Goal: Information Seeking & Learning: Learn about a topic

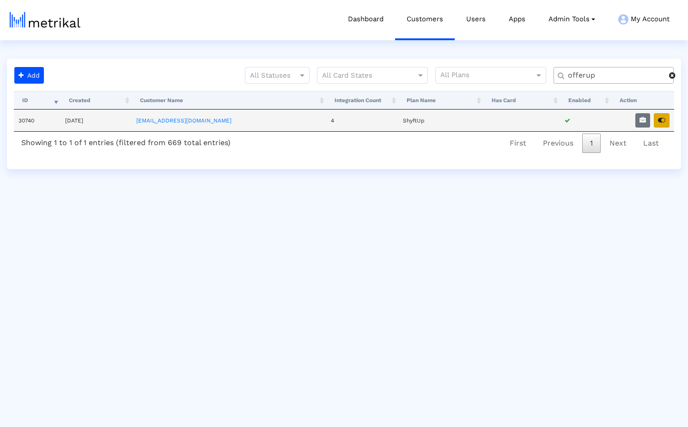
click at [665, 118] on icon "button" at bounding box center [661, 120] width 7 height 6
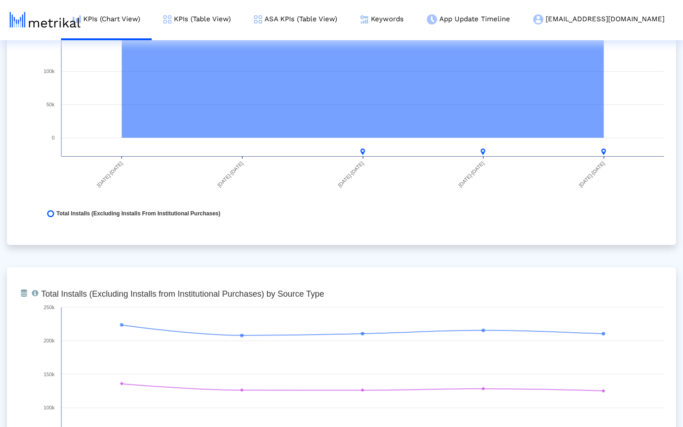
scroll to position [1006, 0]
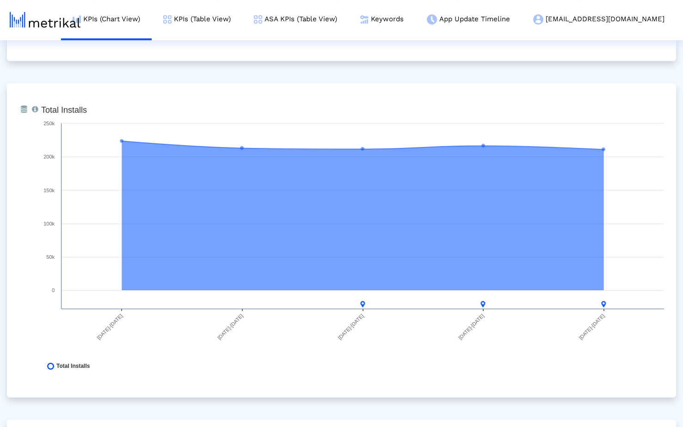
scroll to position [0, 0]
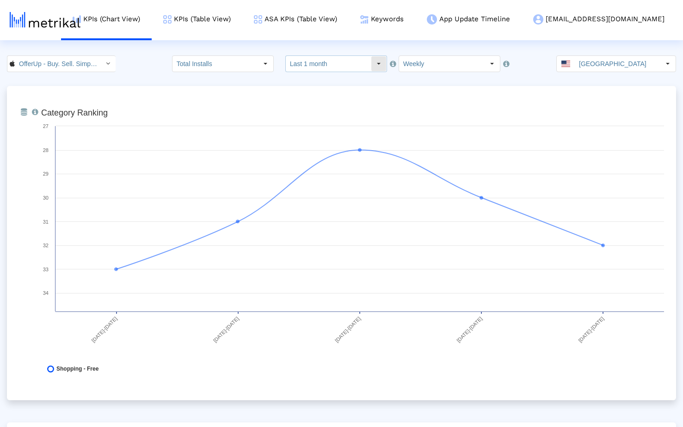
click at [338, 69] on input "Last 1 month" at bounding box center [328, 64] width 85 height 16
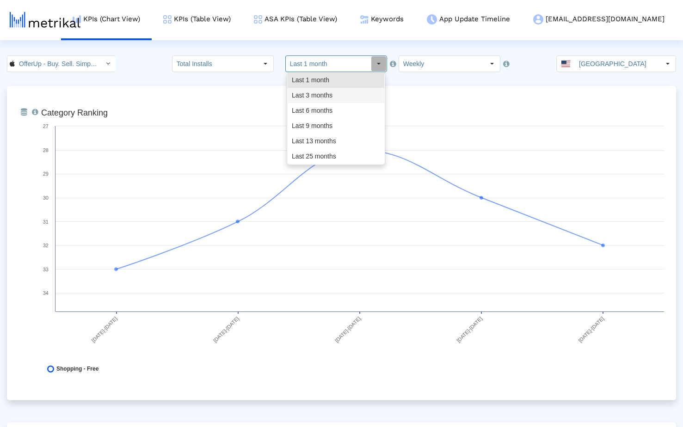
click at [327, 90] on div "Last 3 months" at bounding box center [336, 95] width 97 height 15
type input "Last 3 months"
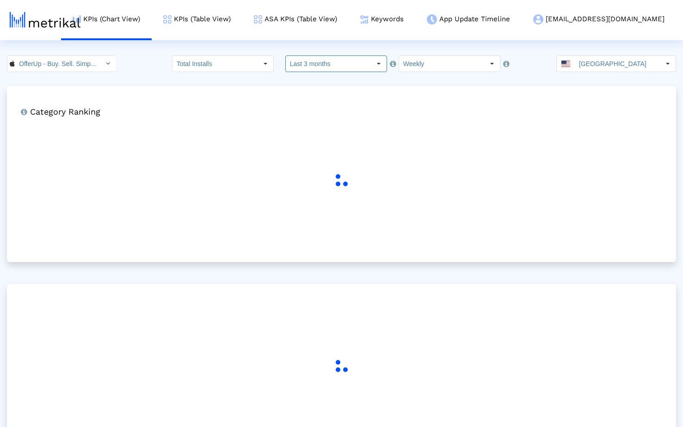
click at [275, 83] on crea-index "OfferUp - Buy. Sell. Simple. < 468996152 > Total Installs Select how far back f…" at bounding box center [341, 262] width 683 height 415
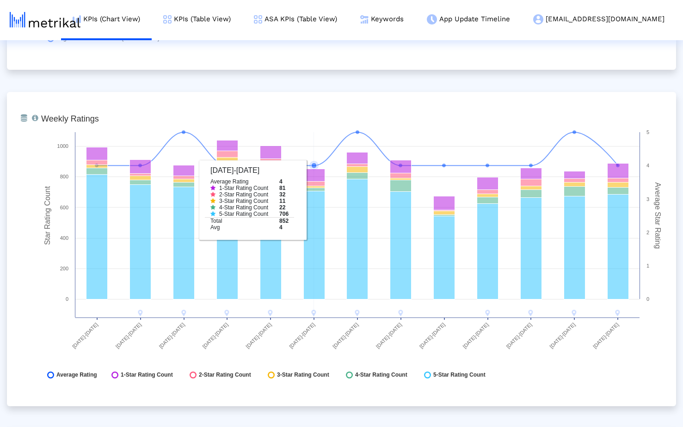
scroll to position [2356, 0]
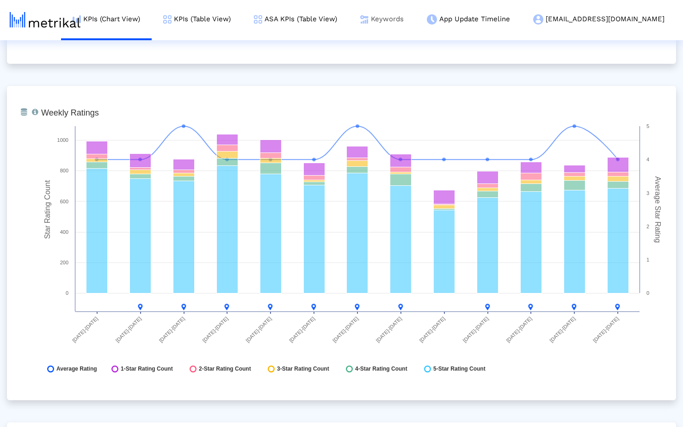
click at [415, 21] on link "Keywords" at bounding box center [382, 19] width 67 height 38
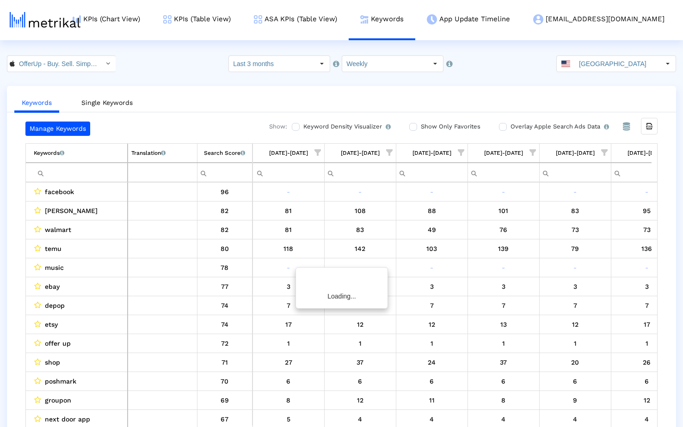
scroll to position [0, 533]
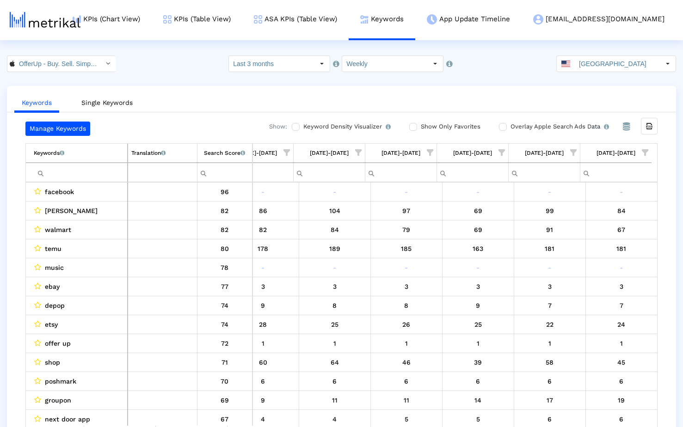
click at [76, 171] on input "Filter cell" at bounding box center [80, 172] width 93 height 15
paste input "ebay"
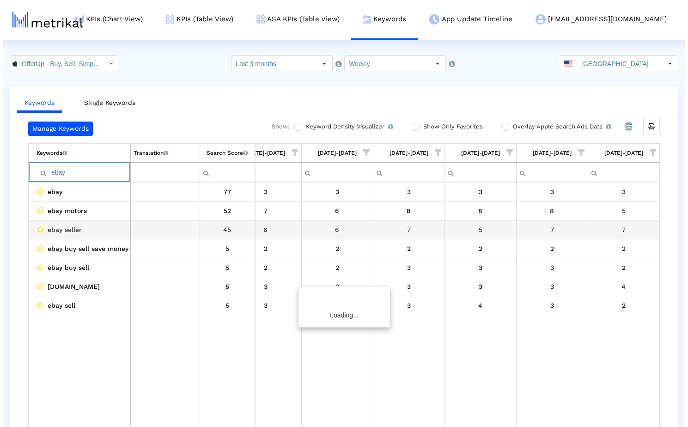
scroll to position [0, 527]
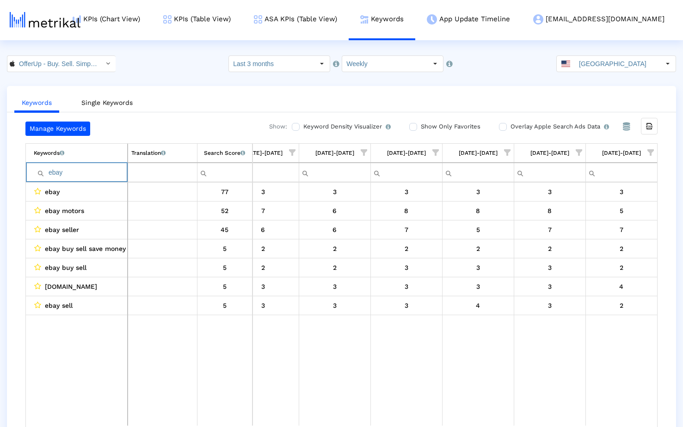
paste input "poshmark"
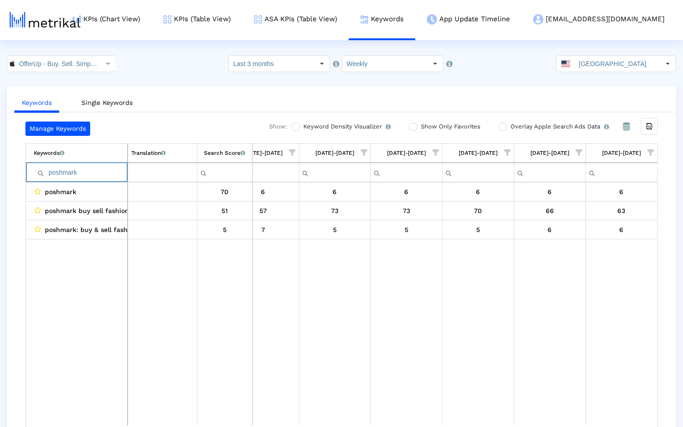
paste input "mercari"
paste input "craigslist"
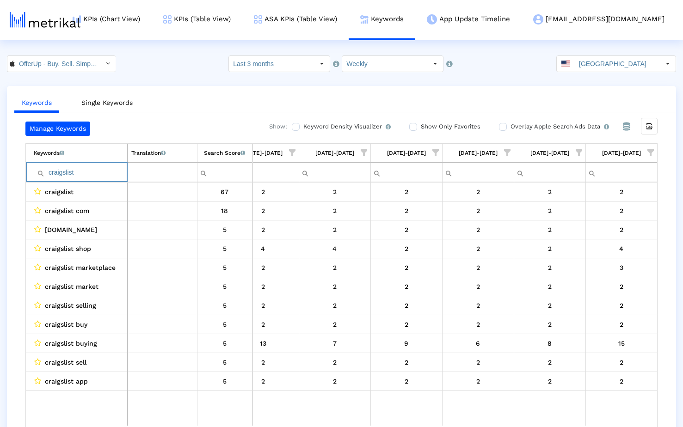
paste input "marketplace"
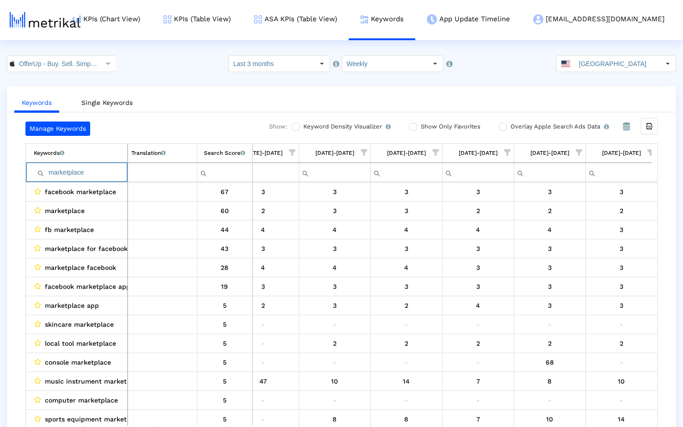
paste input "sell"
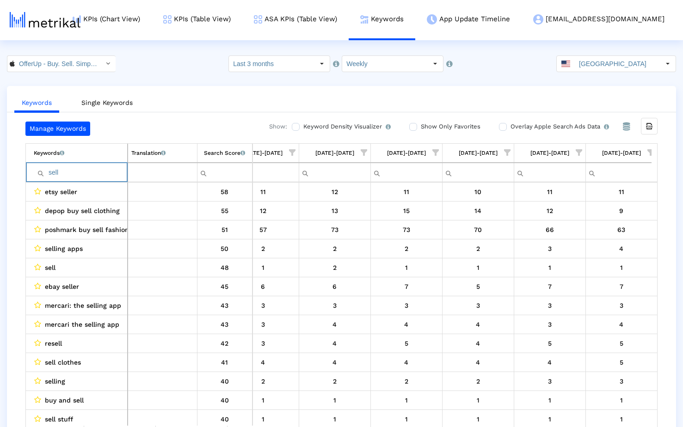
paste input "thredup"
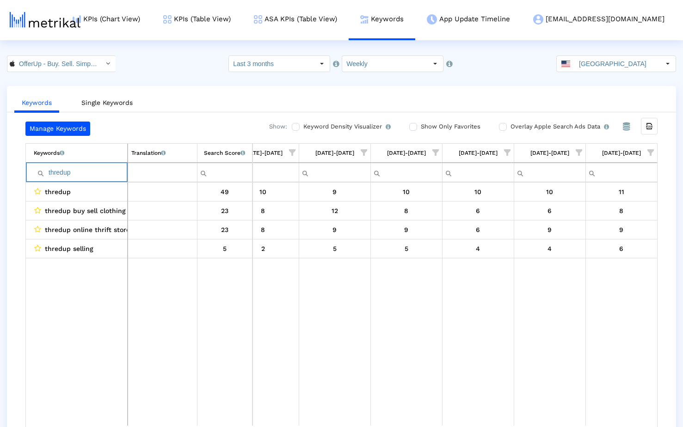
paste input "buy"
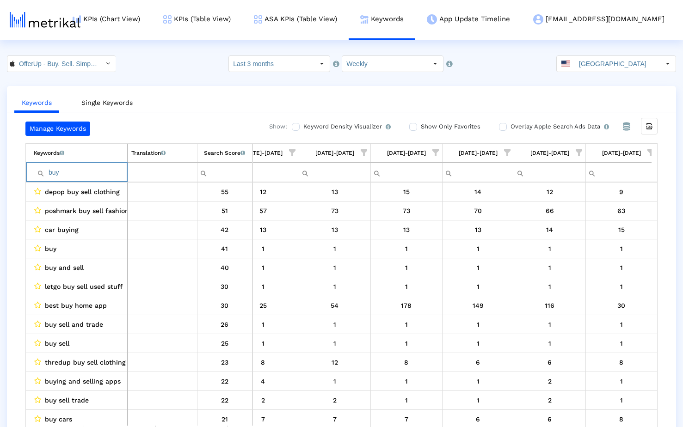
paste input "ing"
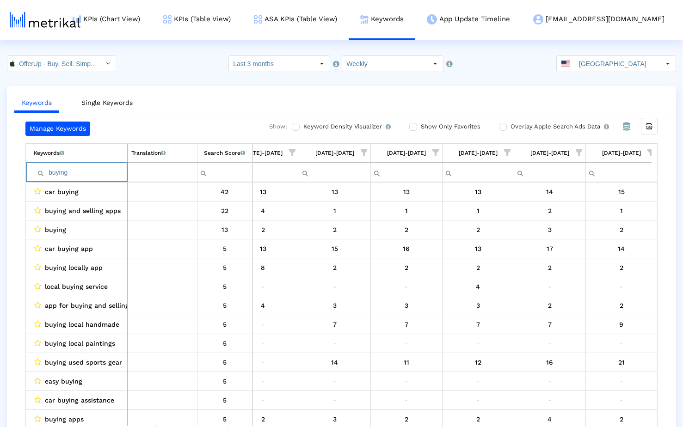
paste input "sell"
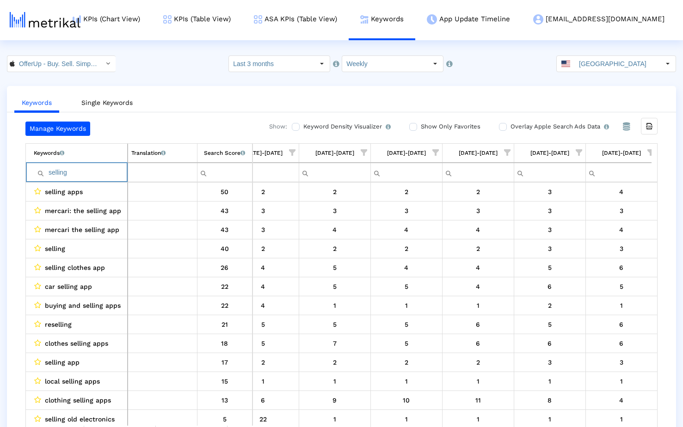
type input "selling"
click at [84, 67] on input "OfferUp - Buy. Sell. Simple. < 468996152 >" at bounding box center [56, 64] width 83 height 16
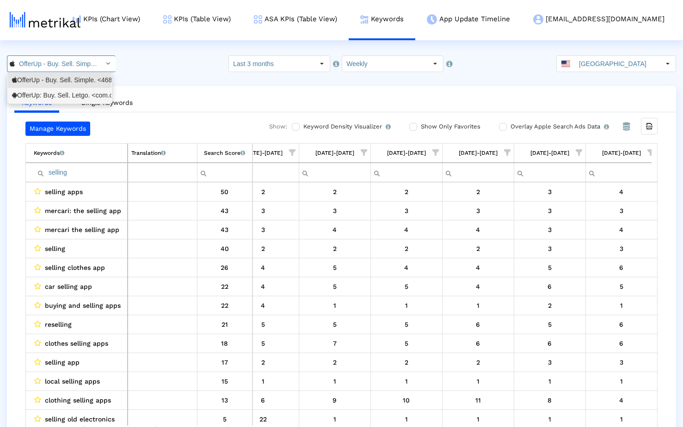
click at [67, 95] on div "OfferUp: Buy. Sell. Letgo. <com.offerup>" at bounding box center [59, 95] width 95 height 9
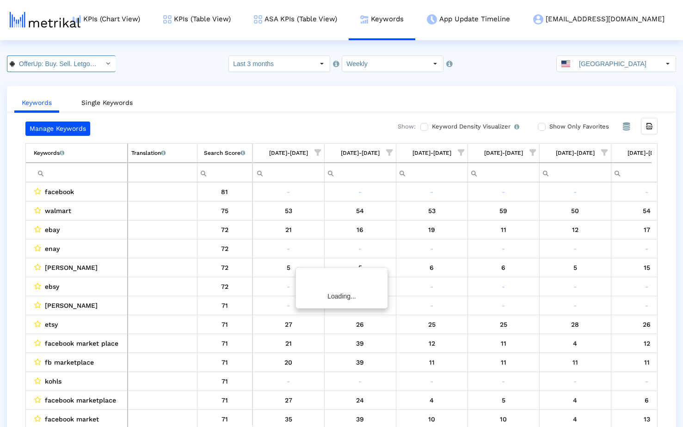
scroll to position [0, 533]
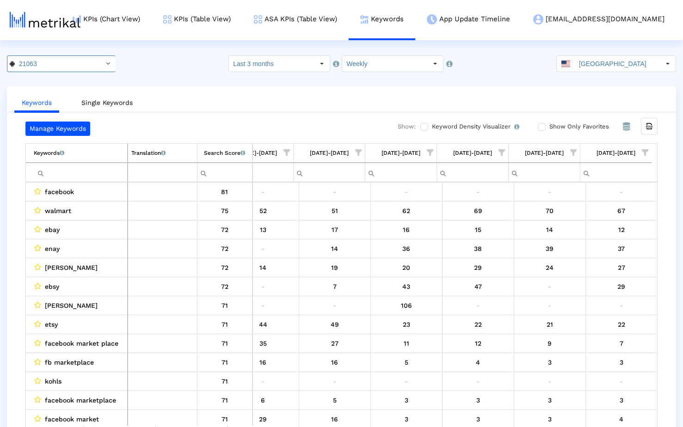
click at [76, 172] on input "Filter cell" at bounding box center [80, 172] width 93 height 15
paste input "ebay"
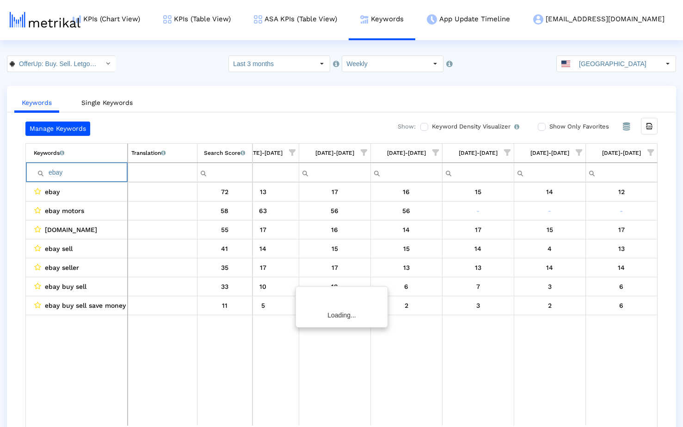
scroll to position [0, 527]
paste input "poshmark"
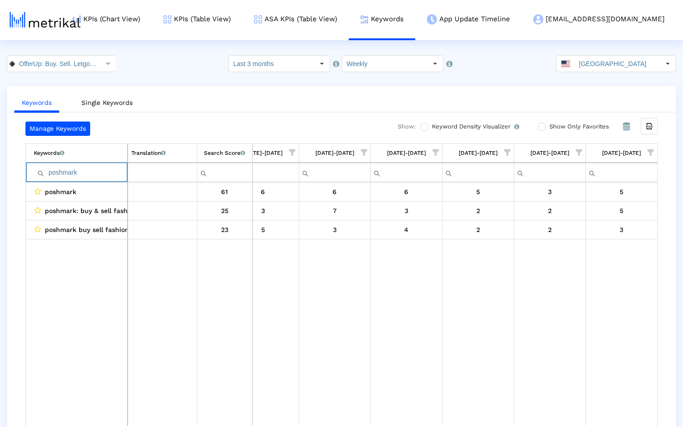
paste input "mercari"
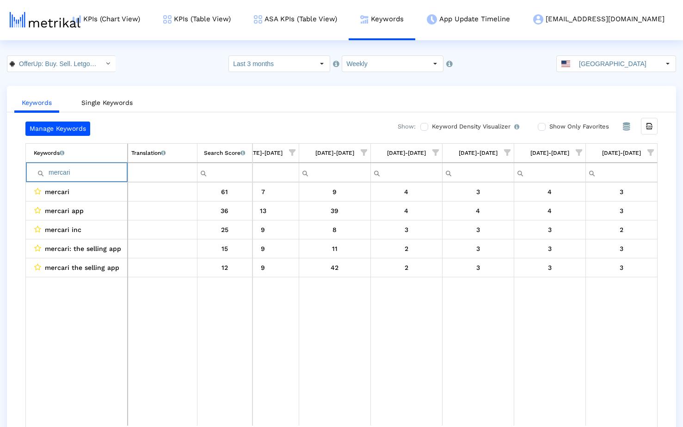
paste input "craigslist"
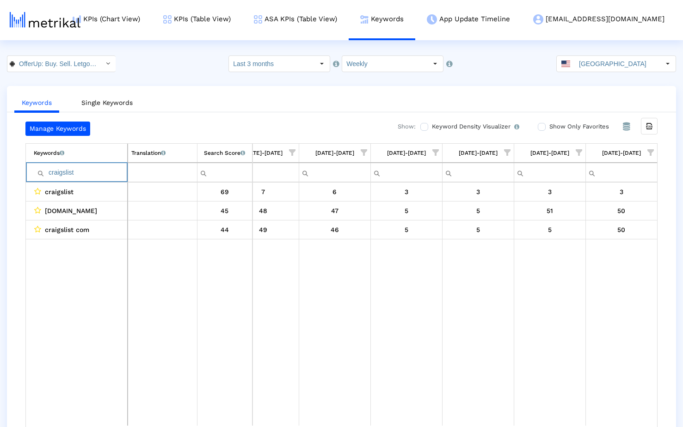
paste input "marketplace"
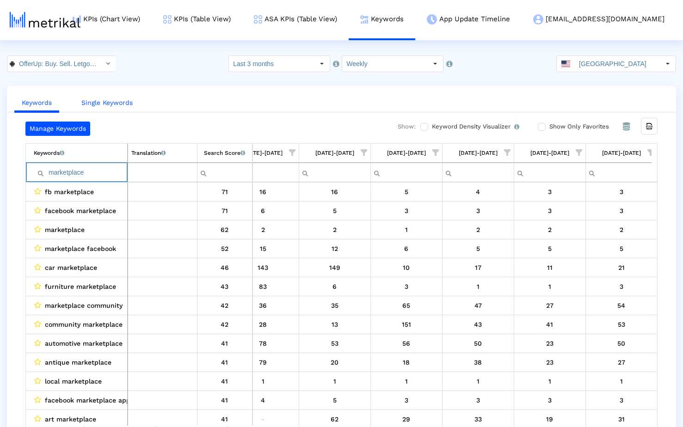
paste input "sell"
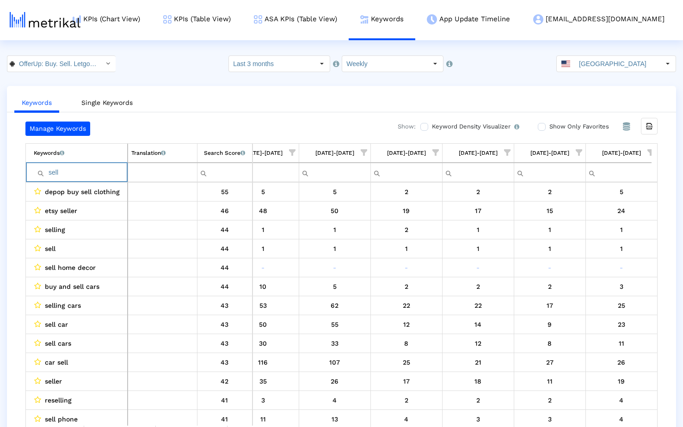
paste input "thredup"
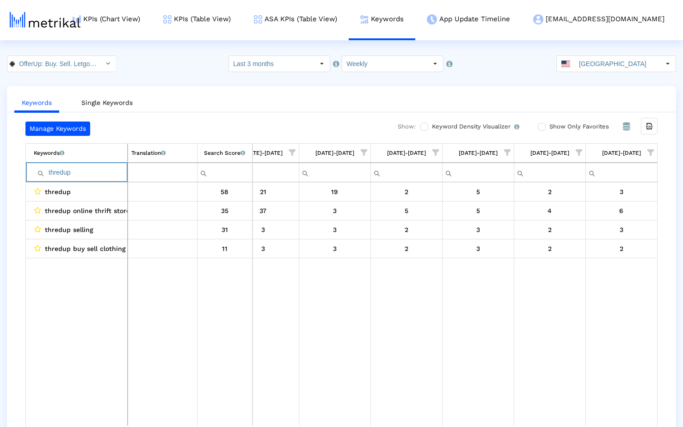
paste input "buy"
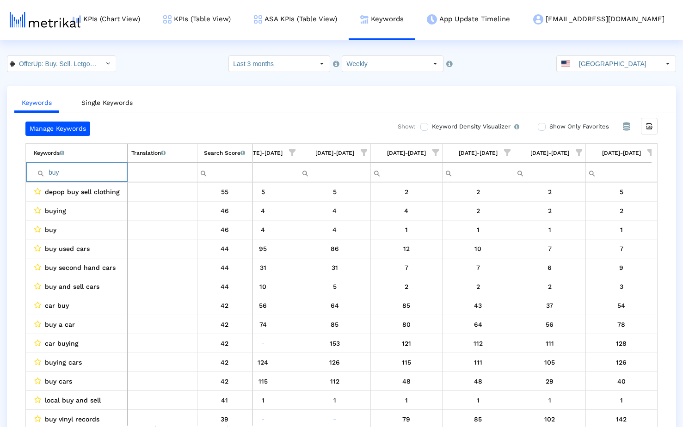
paste input "ing"
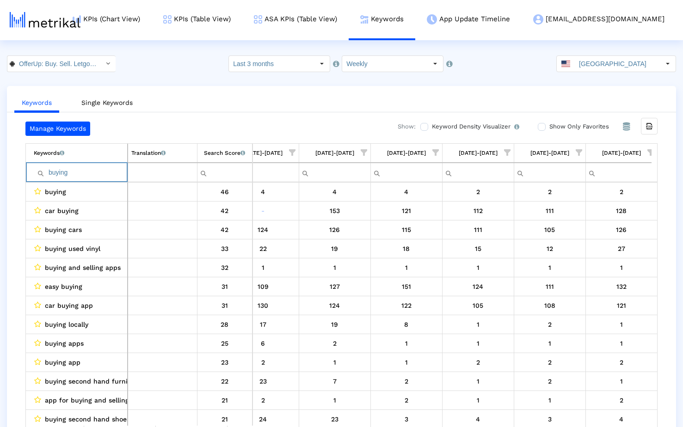
paste input "sell"
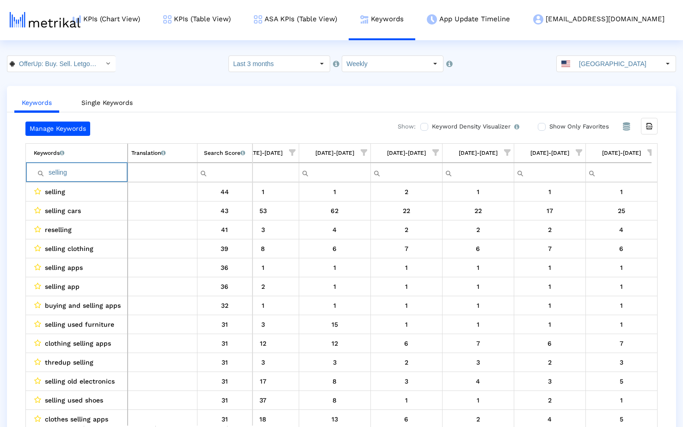
type input "selling"
click at [134, 18] on link "KPIs (Chart View)" at bounding box center [106, 19] width 91 height 38
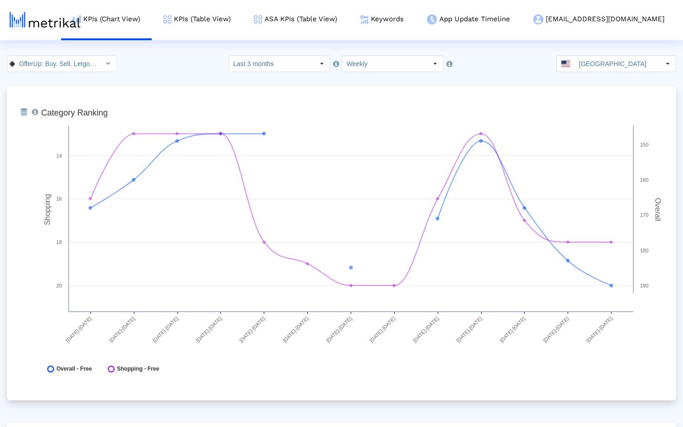
click at [186, 67] on div "OfferUp: Buy. Sell. Letgo. < com.offerup > Select how far back from [DATE] you …" at bounding box center [341, 63] width 683 height 17
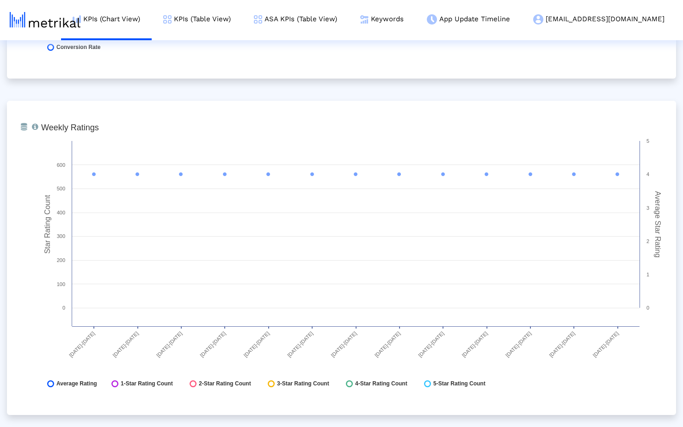
scroll to position [1353, 0]
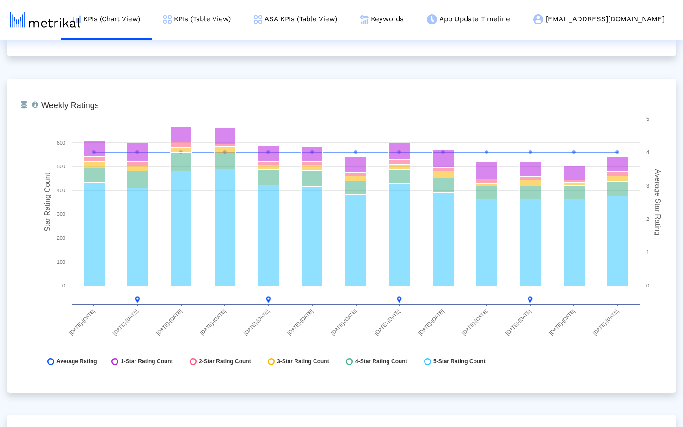
click at [185, 61] on div "From Database Ranking of the app in the Overall and Category Charts. Created wi…" at bounding box center [341, 404] width 669 height 3343
